Goal: Complete application form

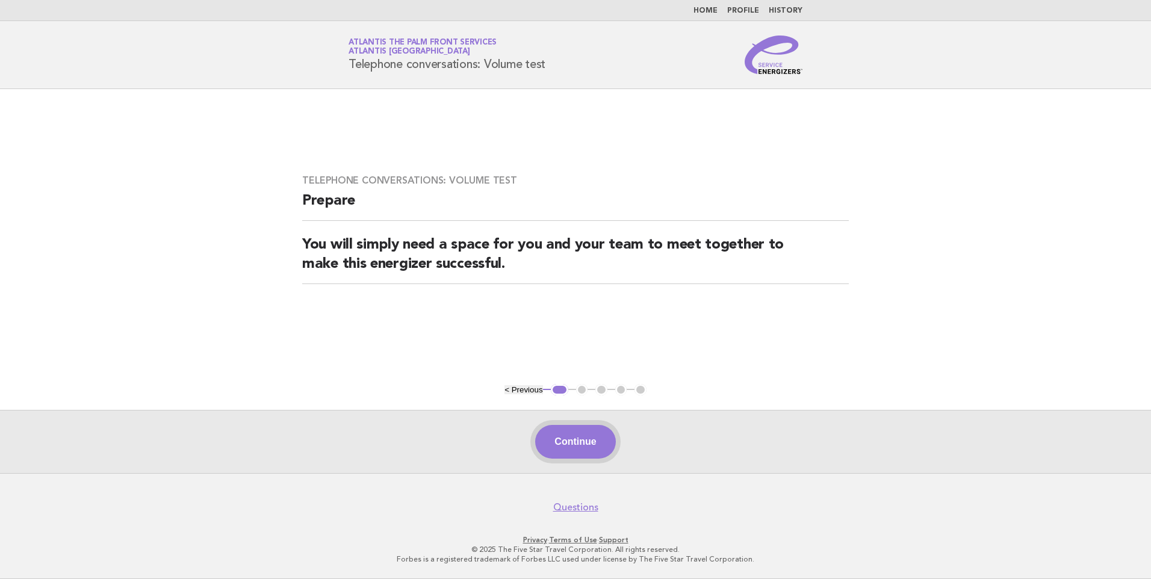
click at [586, 433] on button "Continue" at bounding box center [575, 442] width 80 height 34
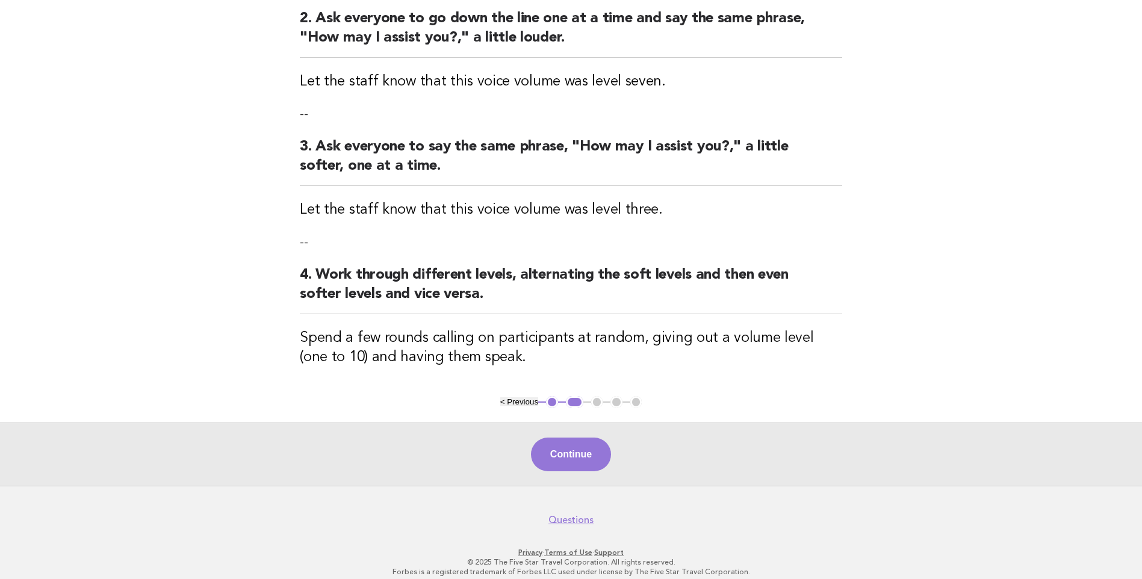
scroll to position [315, 0]
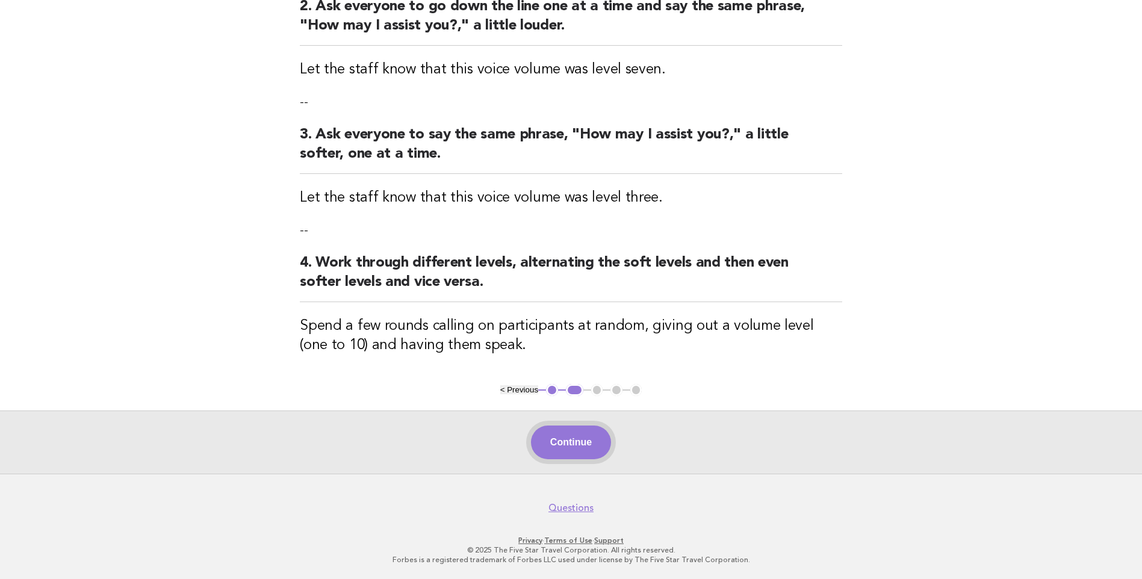
click at [599, 454] on button "Continue" at bounding box center [571, 443] width 80 height 34
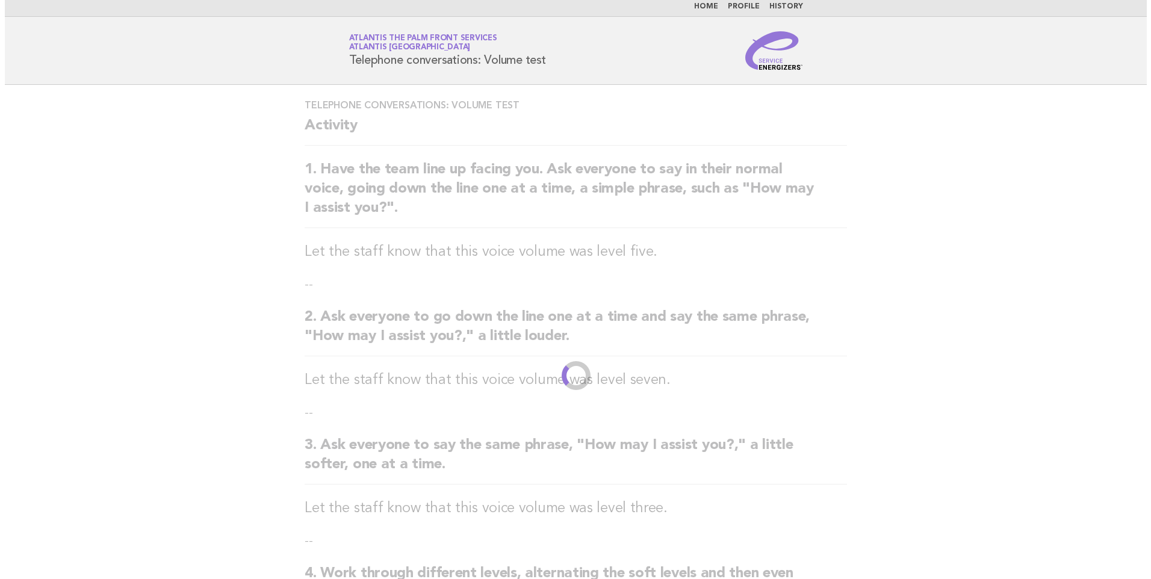
scroll to position [0, 0]
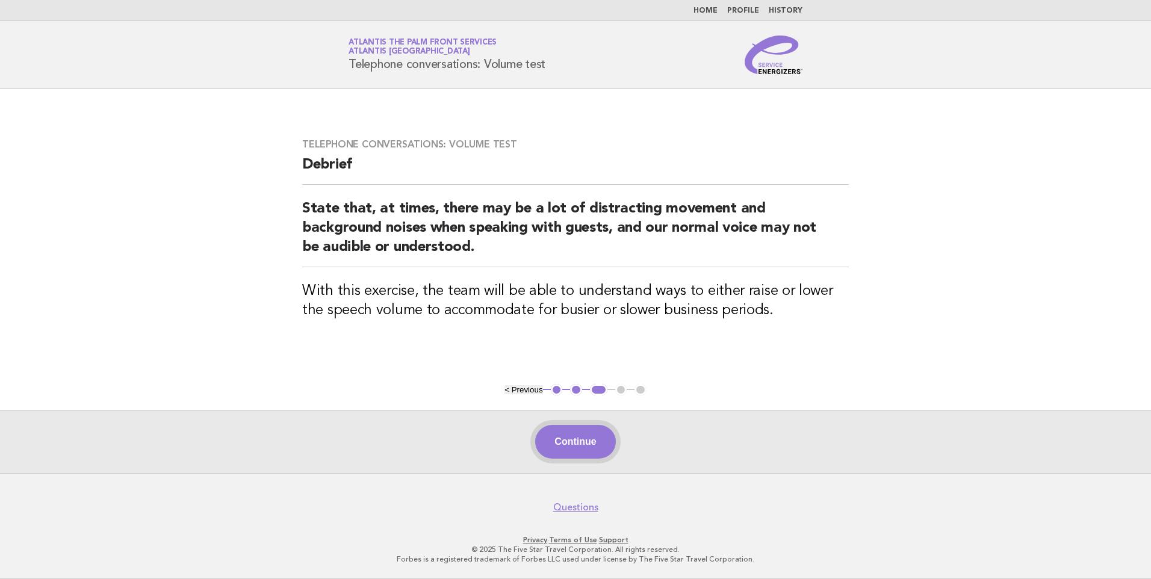
click at [586, 437] on button "Continue" at bounding box center [575, 442] width 80 height 34
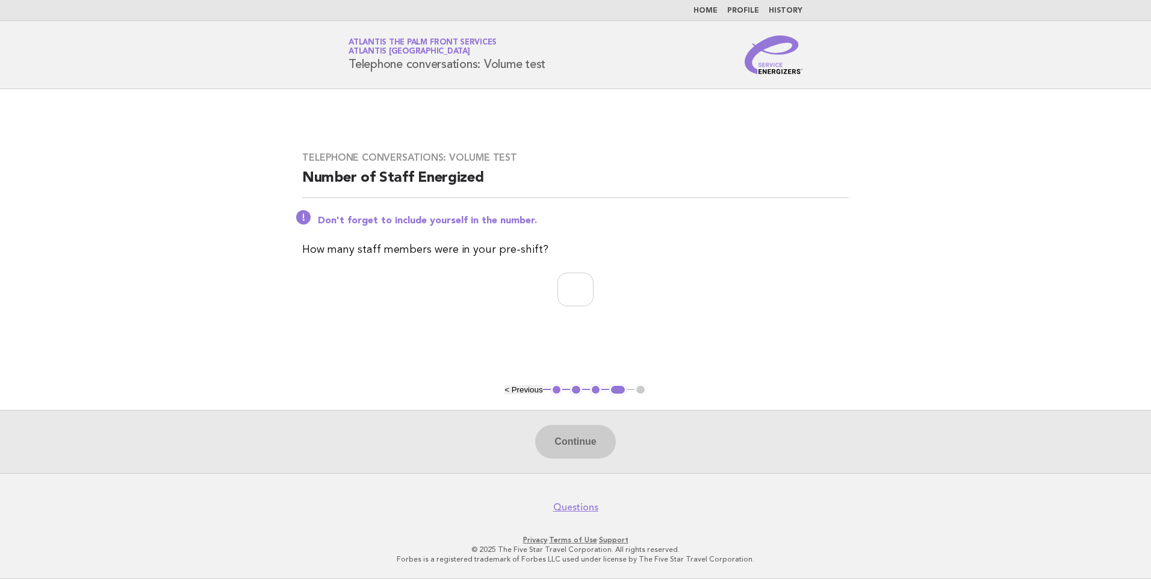
click at [584, 440] on div "Continue" at bounding box center [575, 441] width 1151 height 63
click at [575, 295] on input "number" at bounding box center [576, 290] width 36 height 34
type input "*"
click at [581, 442] on button "Continue" at bounding box center [575, 442] width 80 height 34
